Goal: Navigation & Orientation: Find specific page/section

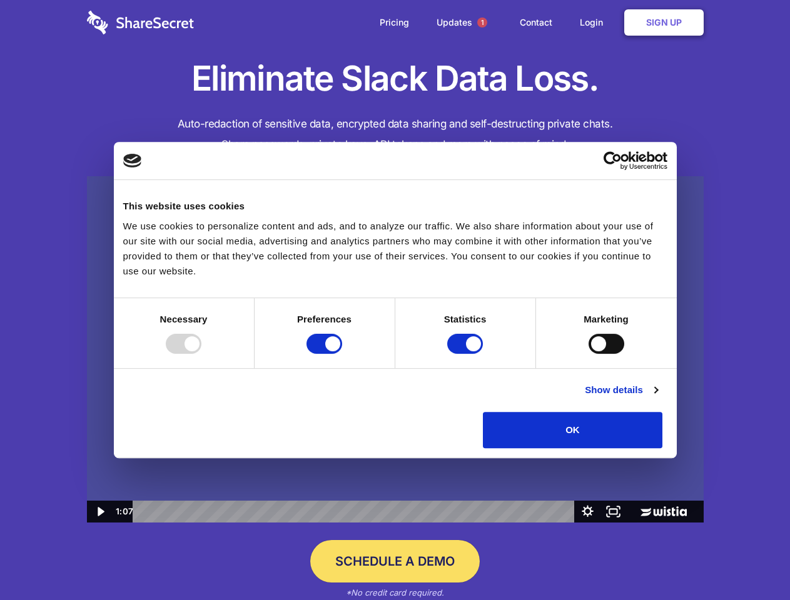
click at [395, 300] on img at bounding box center [395, 349] width 617 height 347
click at [201, 354] on div at bounding box center [184, 344] width 36 height 20
click at [342, 354] on input "Preferences" at bounding box center [324, 344] width 36 height 20
checkbox input "false"
click at [467, 354] on input "Statistics" at bounding box center [465, 344] width 36 height 20
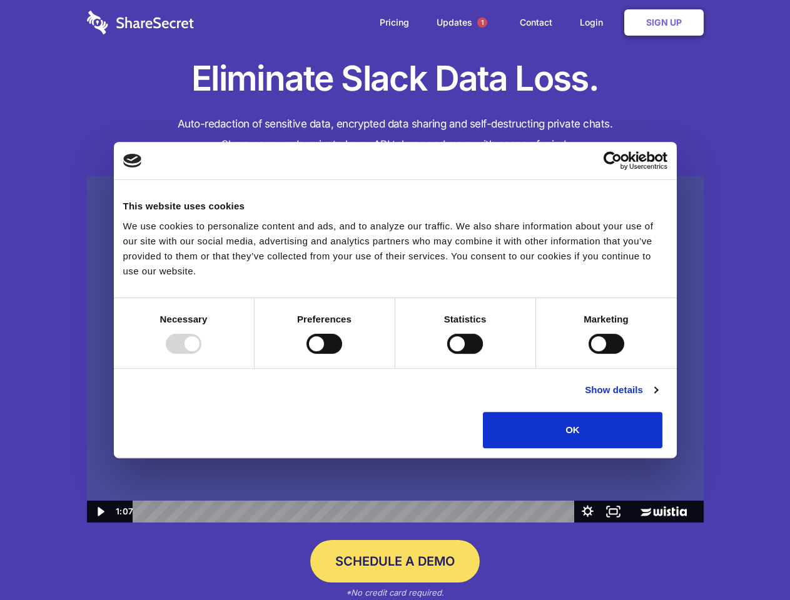
checkbox input "false"
click at [588, 354] on input "Marketing" at bounding box center [606, 344] width 36 height 20
checkbox input "true"
click at [657, 398] on link "Show details" at bounding box center [621, 390] width 73 height 15
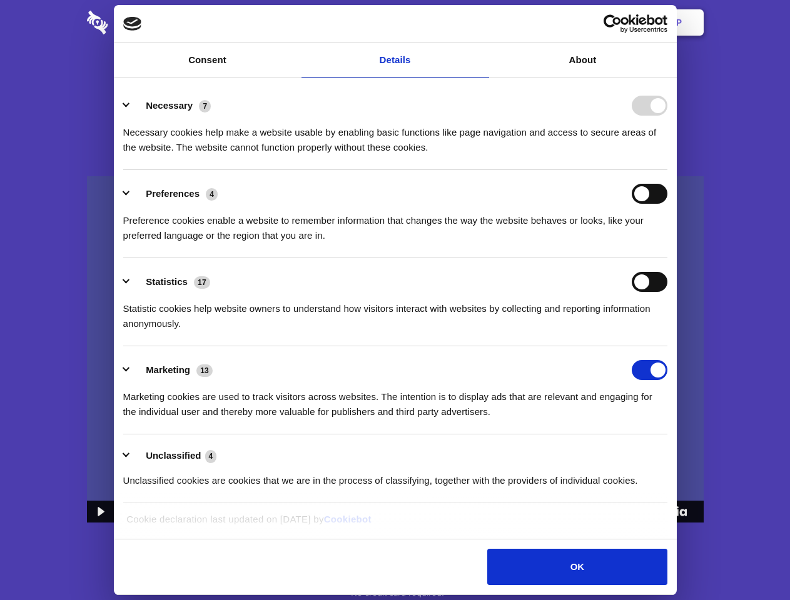
click at [667, 258] on li "Preferences 4 Preference cookies enable a website to remember information that …" at bounding box center [395, 214] width 544 height 88
click at [482, 23] on span "1" at bounding box center [482, 23] width 10 height 10
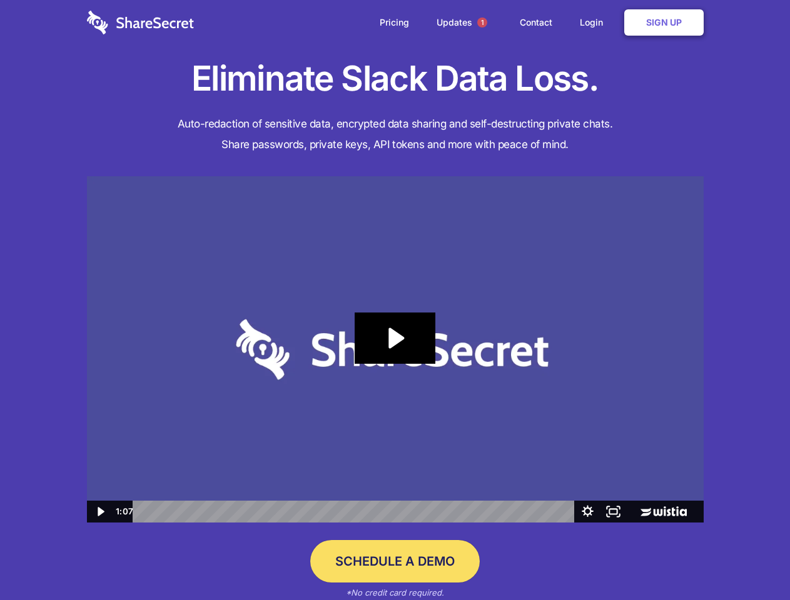
click at [395, 350] on icon "Play Video: Sharesecret Slack Extension" at bounding box center [395, 338] width 80 height 51
